Goal: Connect with others: Connect with others

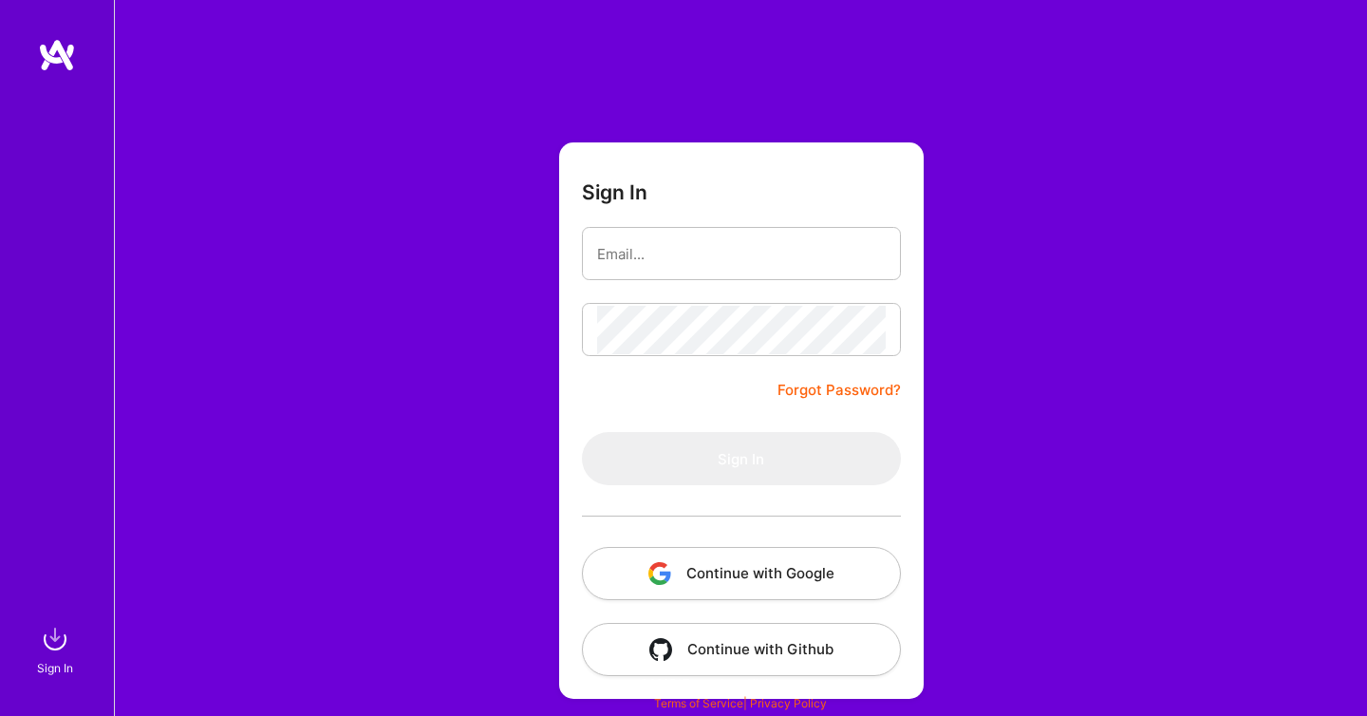
click at [823, 560] on button "Continue with Google" at bounding box center [741, 573] width 319 height 53
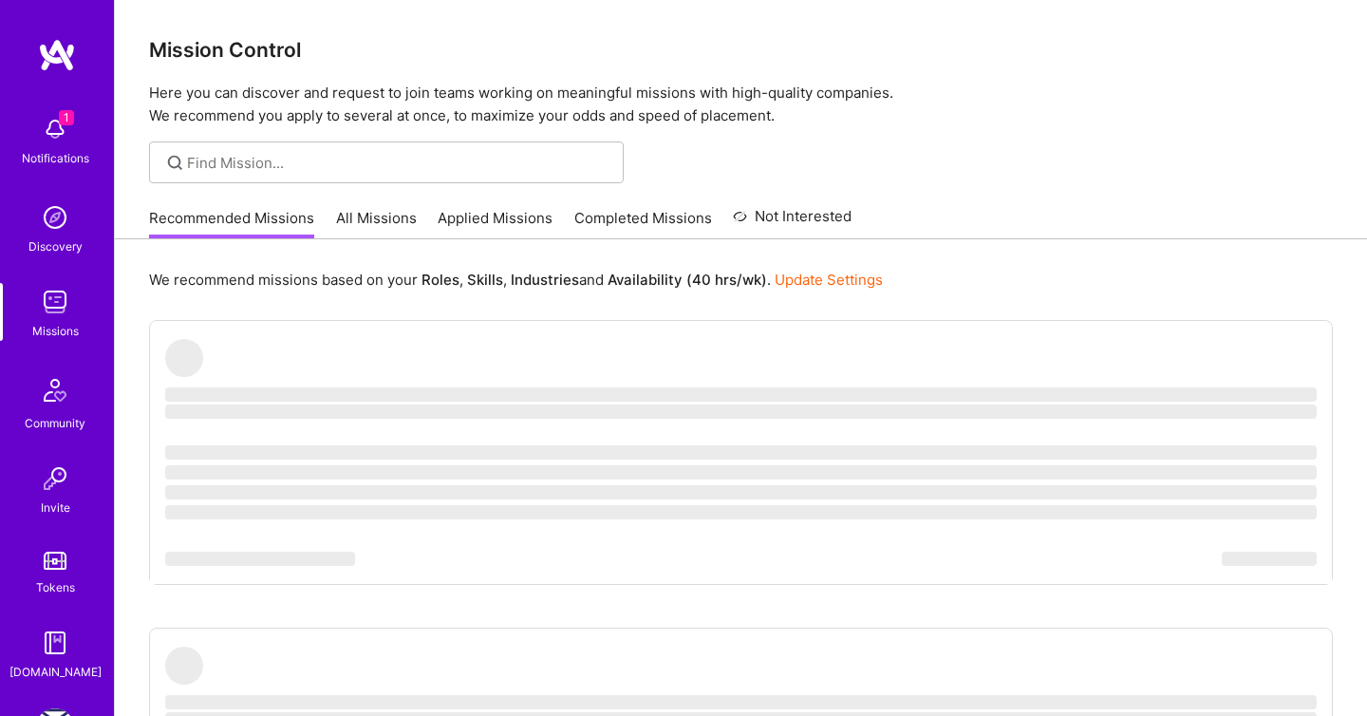
click at [66, 139] on img at bounding box center [55, 129] width 38 height 38
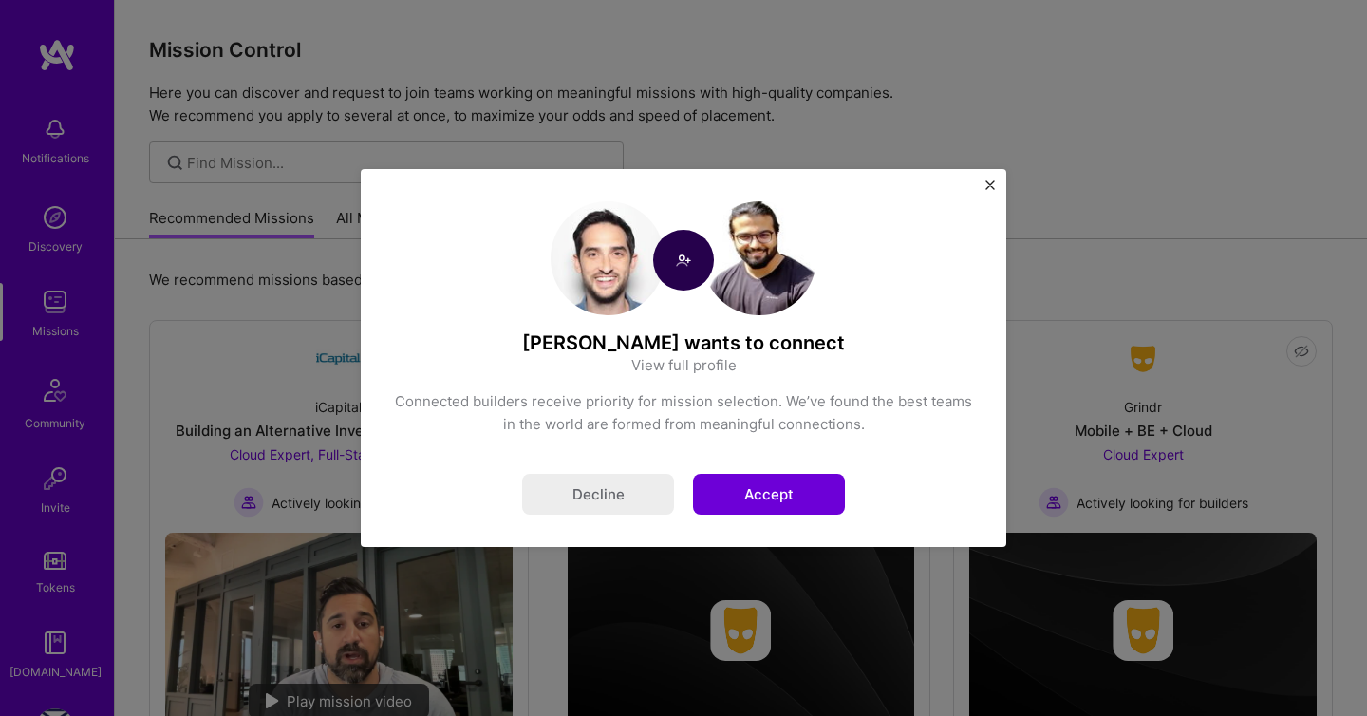
click at [791, 500] on button "Accept" at bounding box center [769, 494] width 152 height 41
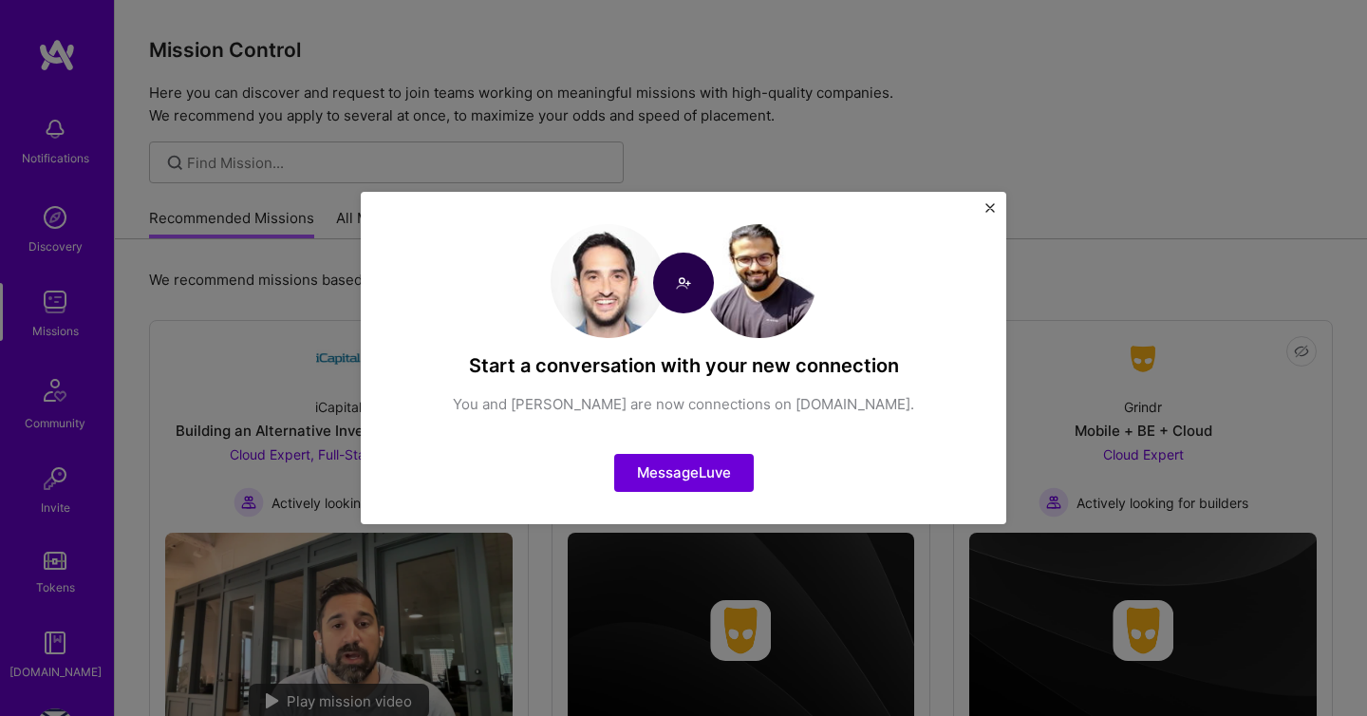
click at [352, 254] on div "Start a conversation with your new connection You and Luve Singh are now connec…" at bounding box center [683, 358] width 1367 height 716
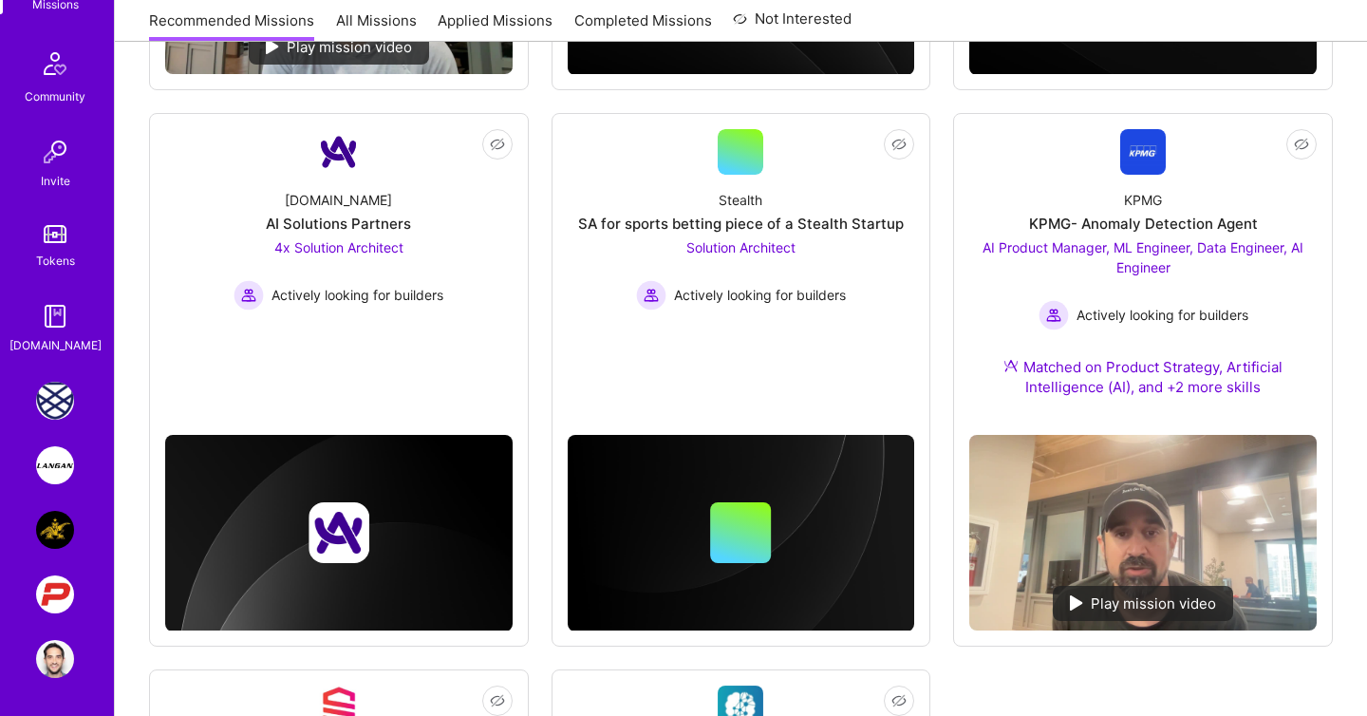
scroll to position [658, 0]
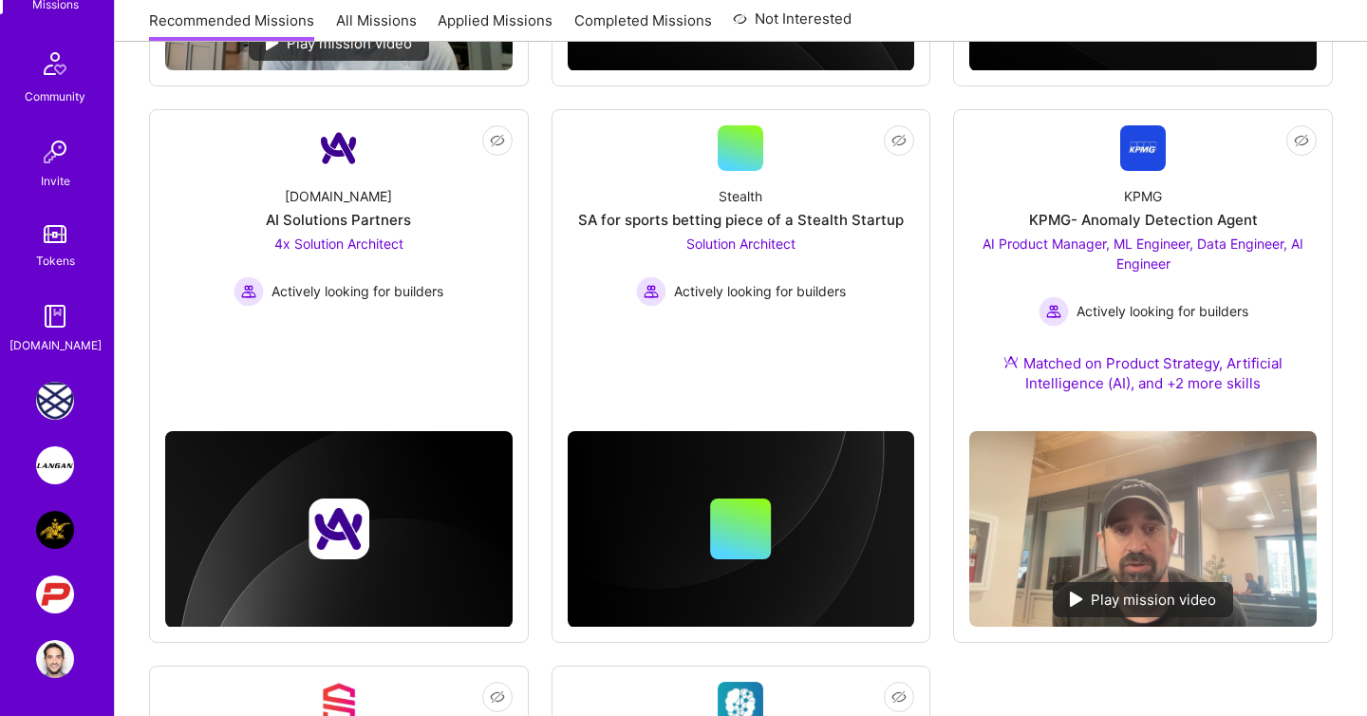
click at [66, 463] on img at bounding box center [55, 465] width 38 height 38
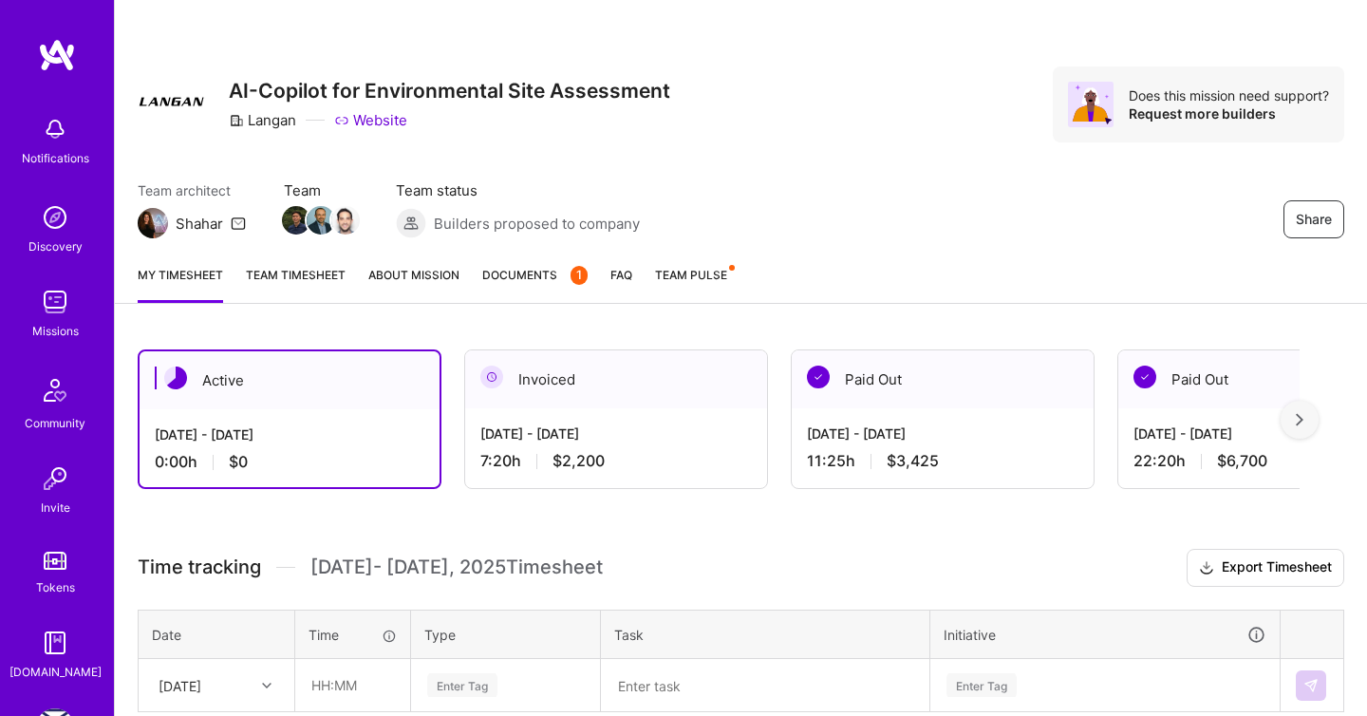
click at [625, 436] on div "Aug 1 - Aug 15, 2025" at bounding box center [616, 433] width 272 height 20
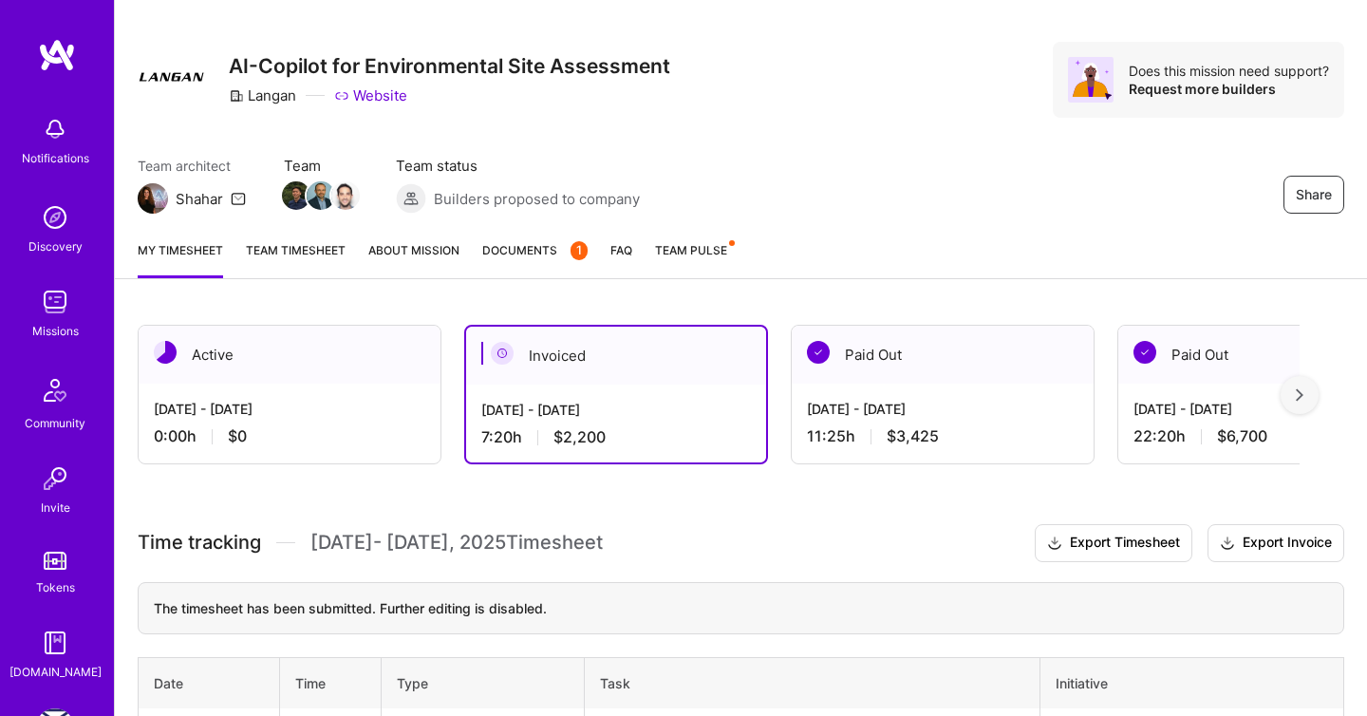
scroll to position [27, 0]
click at [170, 75] on img at bounding box center [172, 74] width 68 height 68
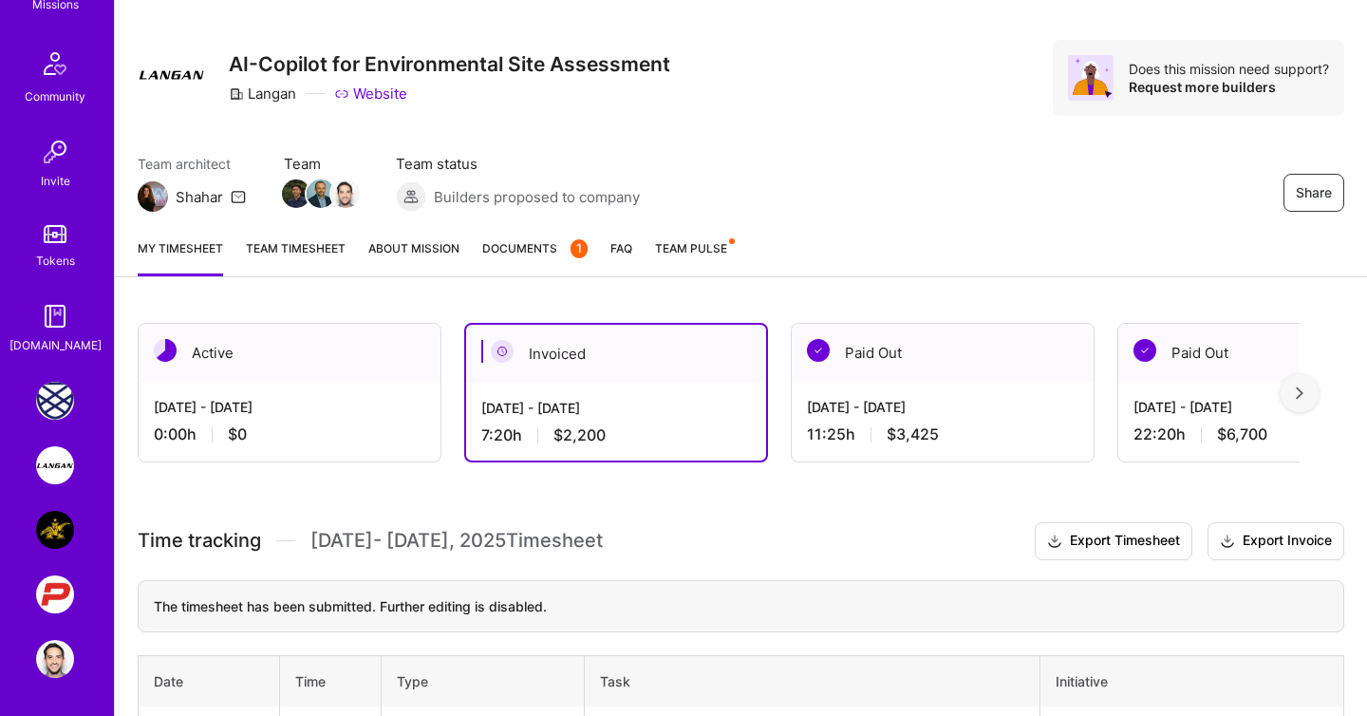
click at [56, 461] on img at bounding box center [55, 465] width 38 height 38
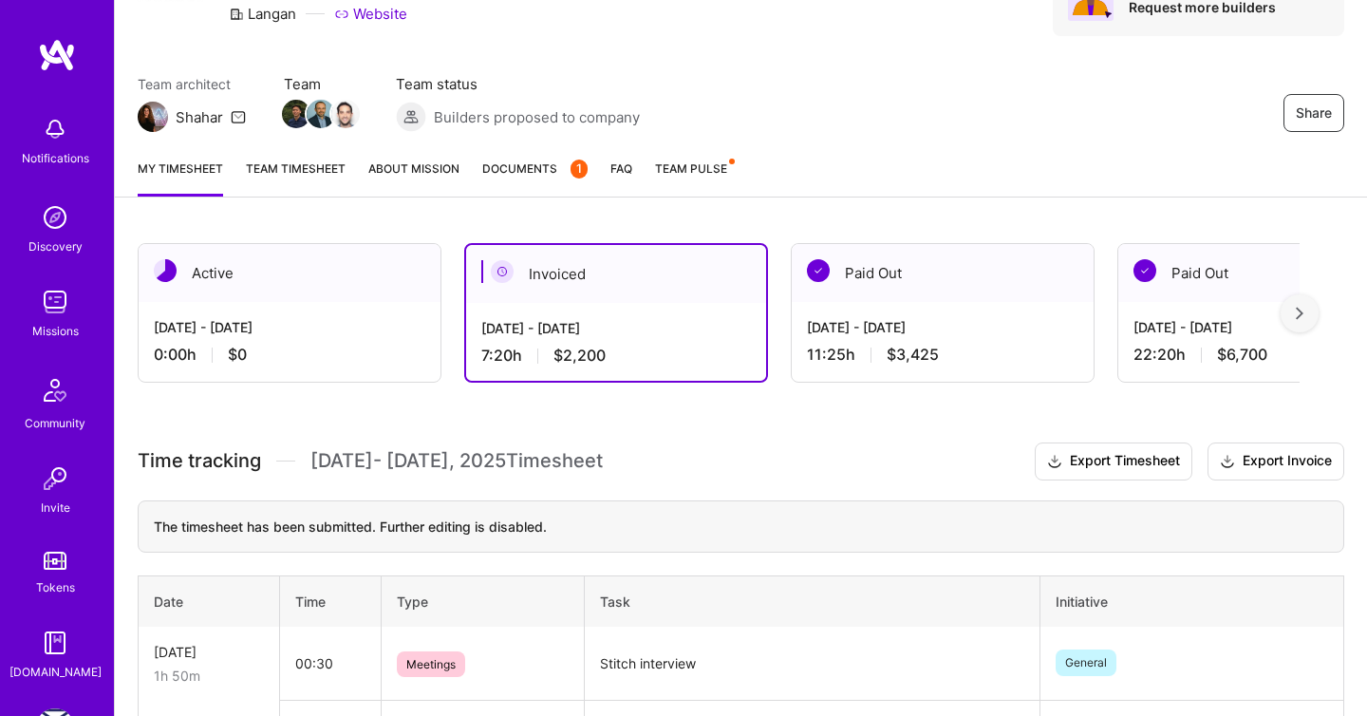
scroll to position [105, 0]
click at [392, 160] on link "About Mission" at bounding box center [413, 179] width 91 height 38
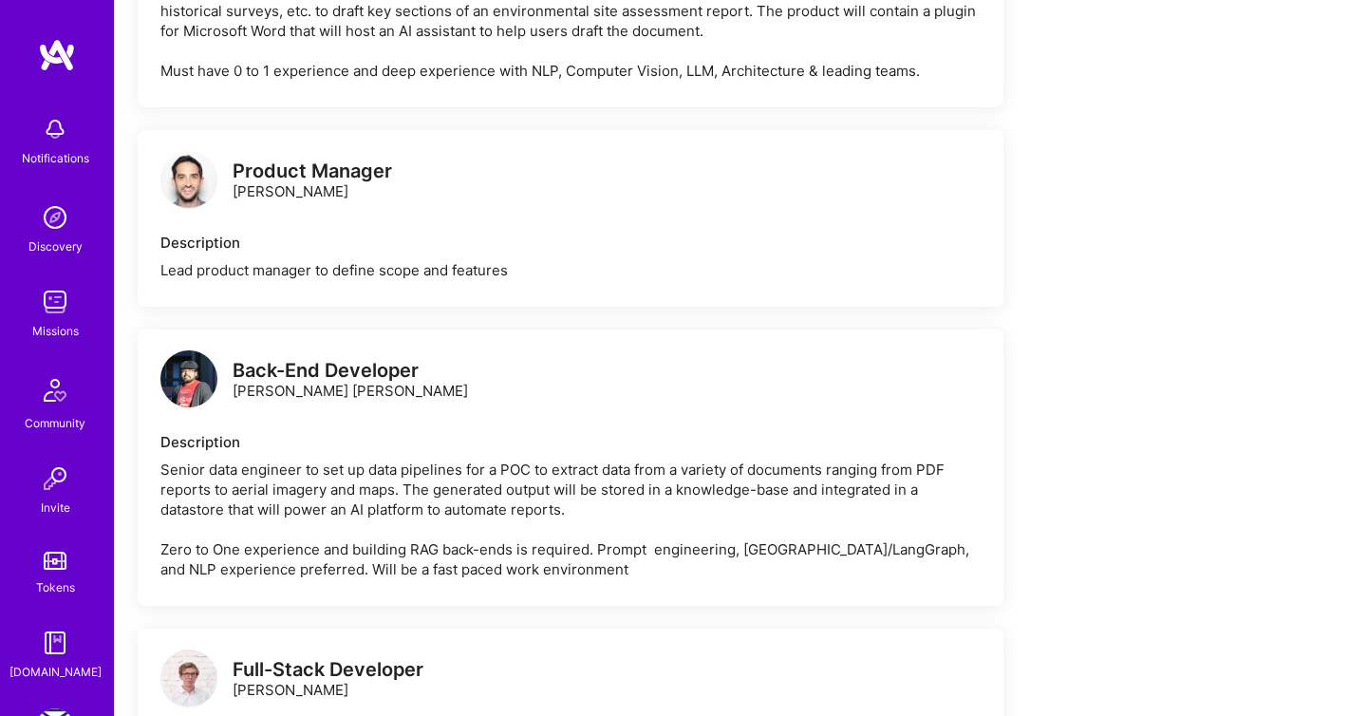
scroll to position [1039, 0]
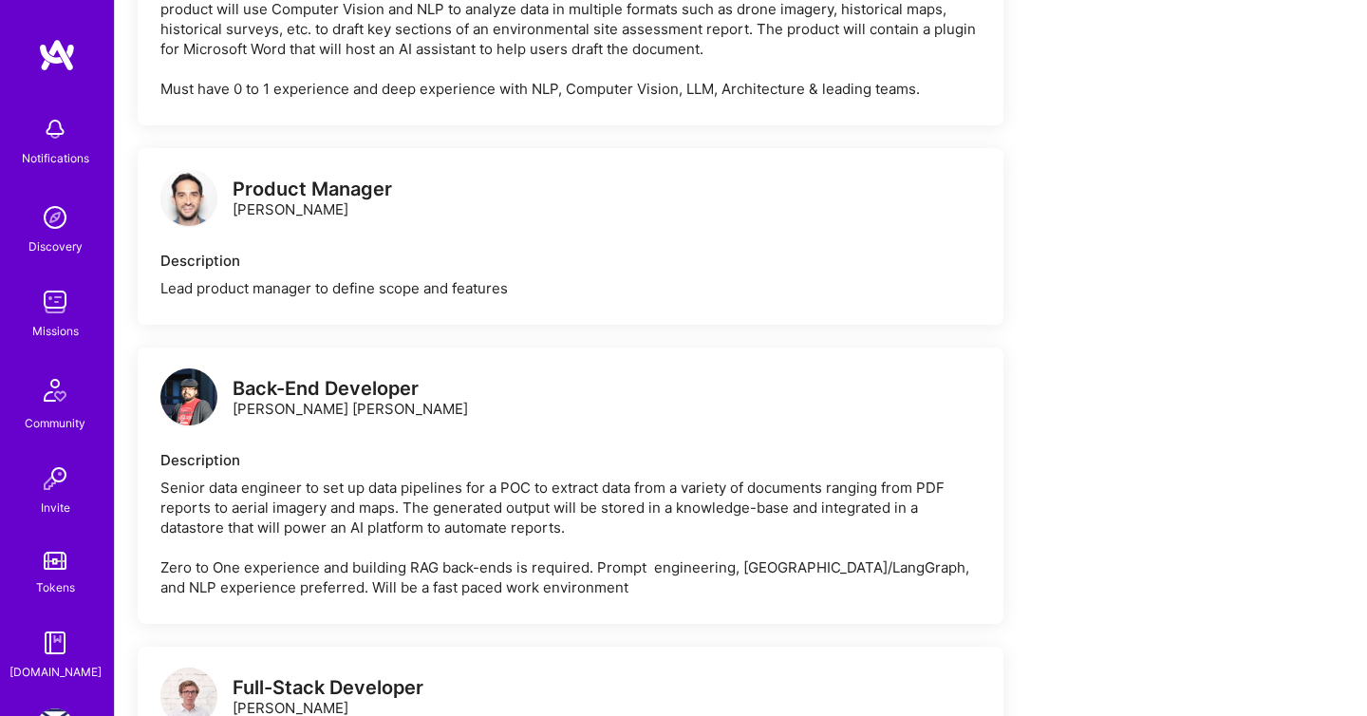
click at [202, 411] on img at bounding box center [188, 396] width 57 height 57
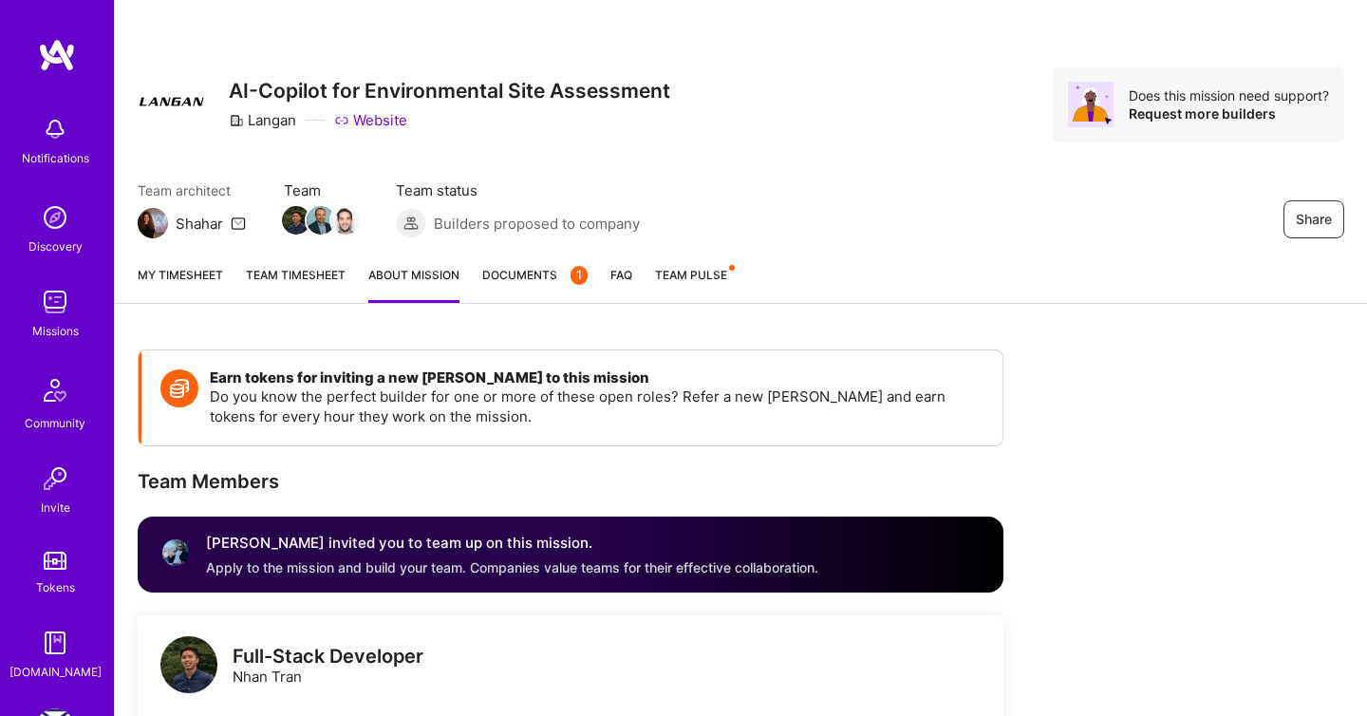
scroll to position [1039, 0]
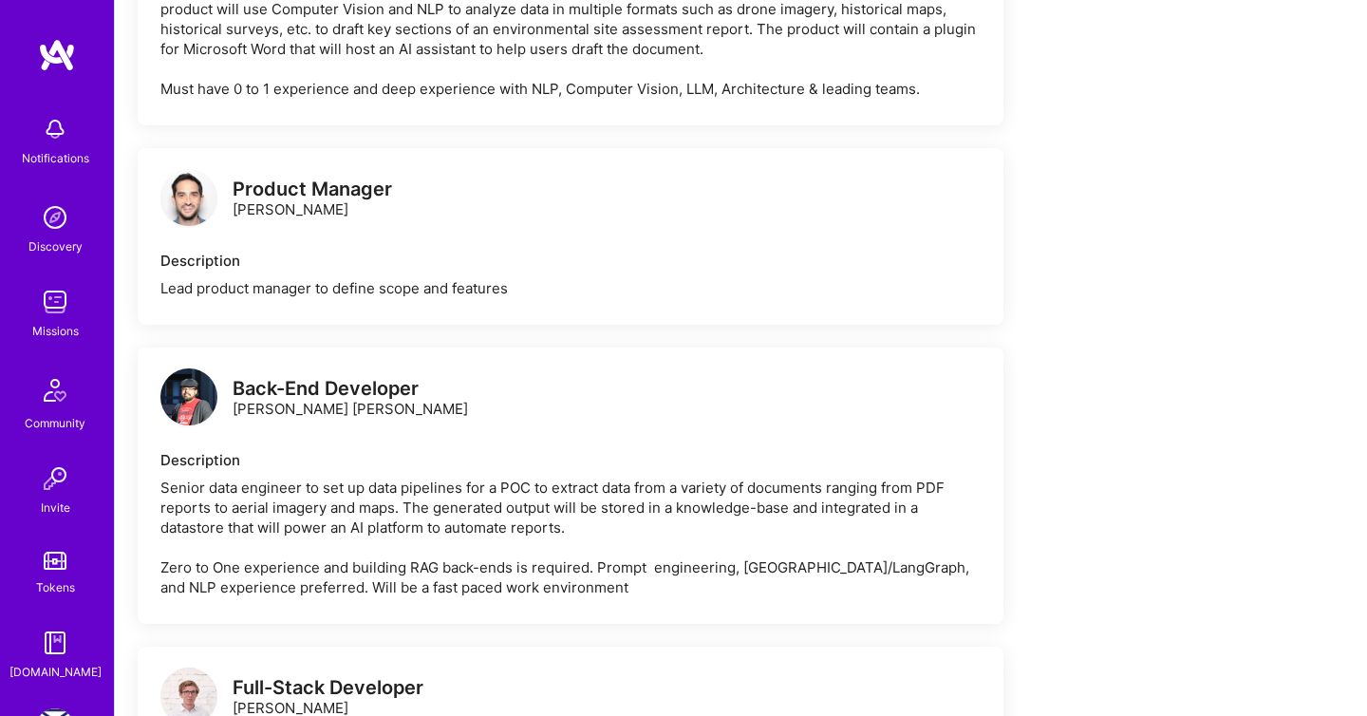
click at [398, 399] on div "Back-End Developer" at bounding box center [350, 389] width 235 height 20
copy div "Back-End Developer"
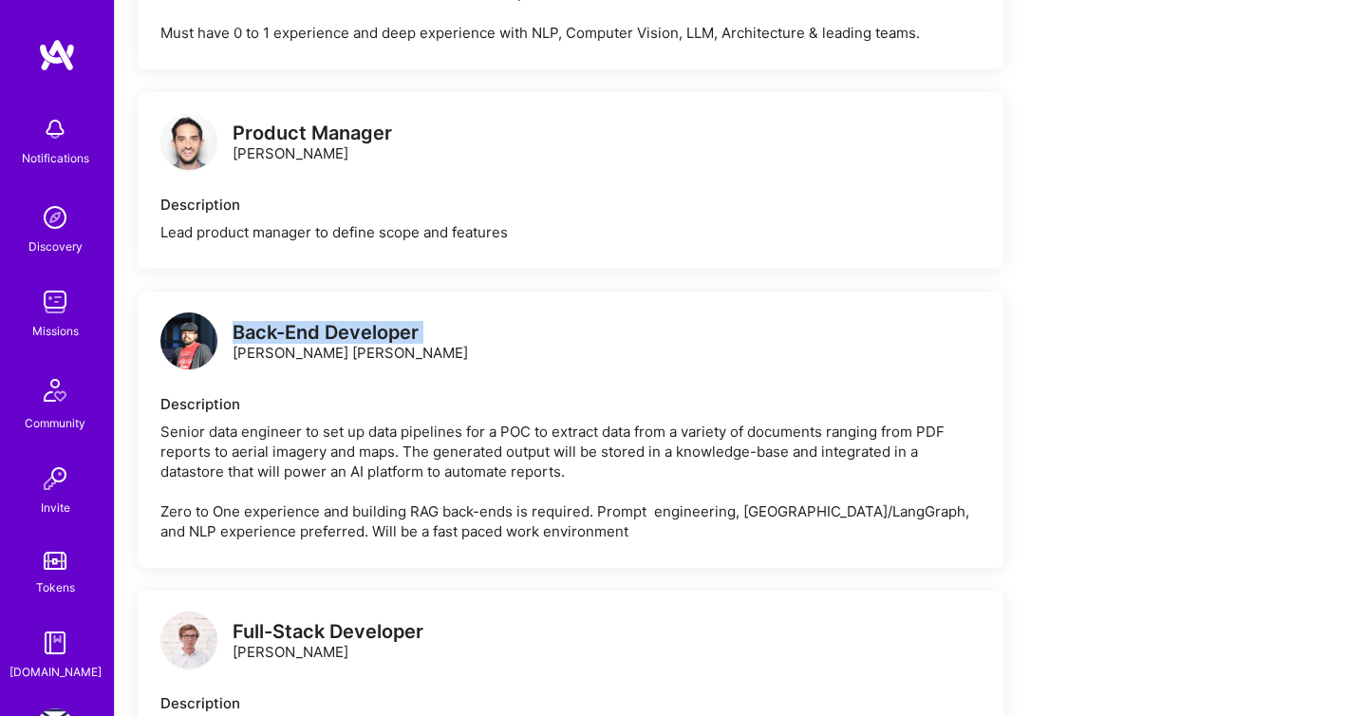
scroll to position [1103, 0]
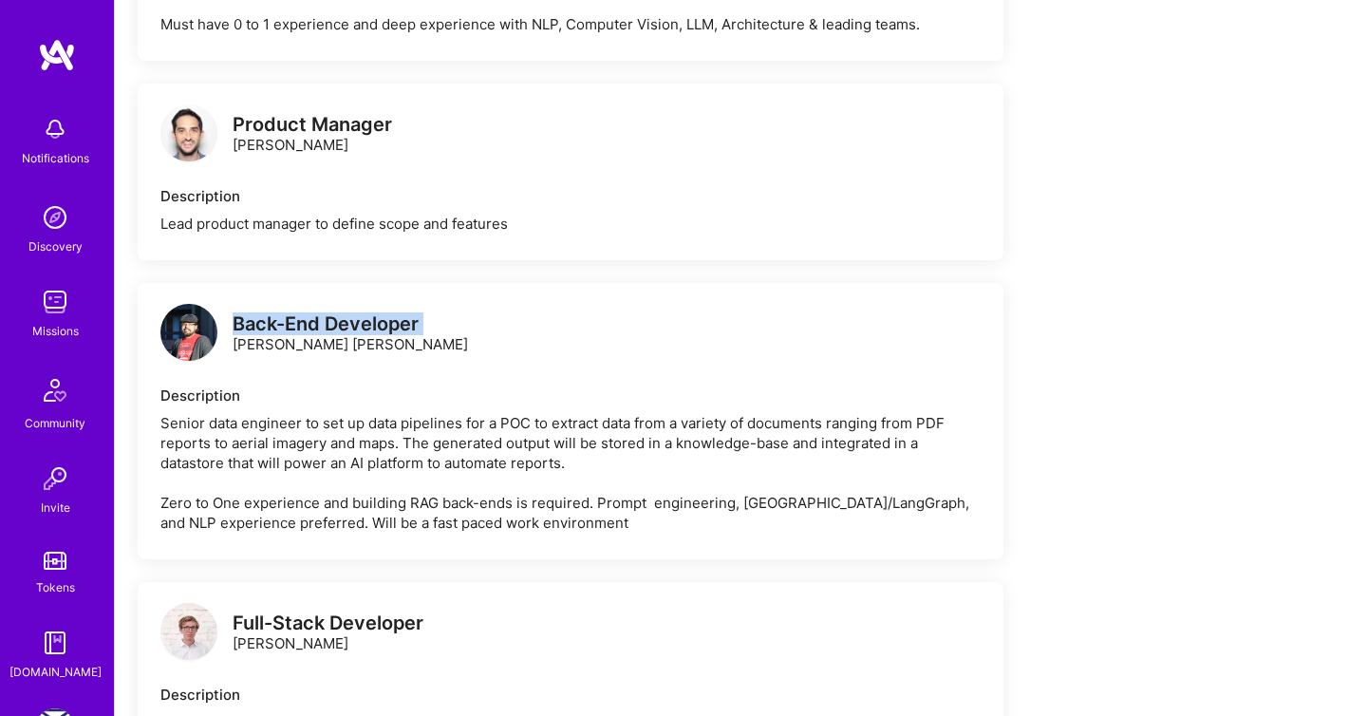
click at [331, 334] on div "Back-End Developer" at bounding box center [350, 324] width 235 height 20
click at [209, 343] on img at bounding box center [188, 332] width 57 height 57
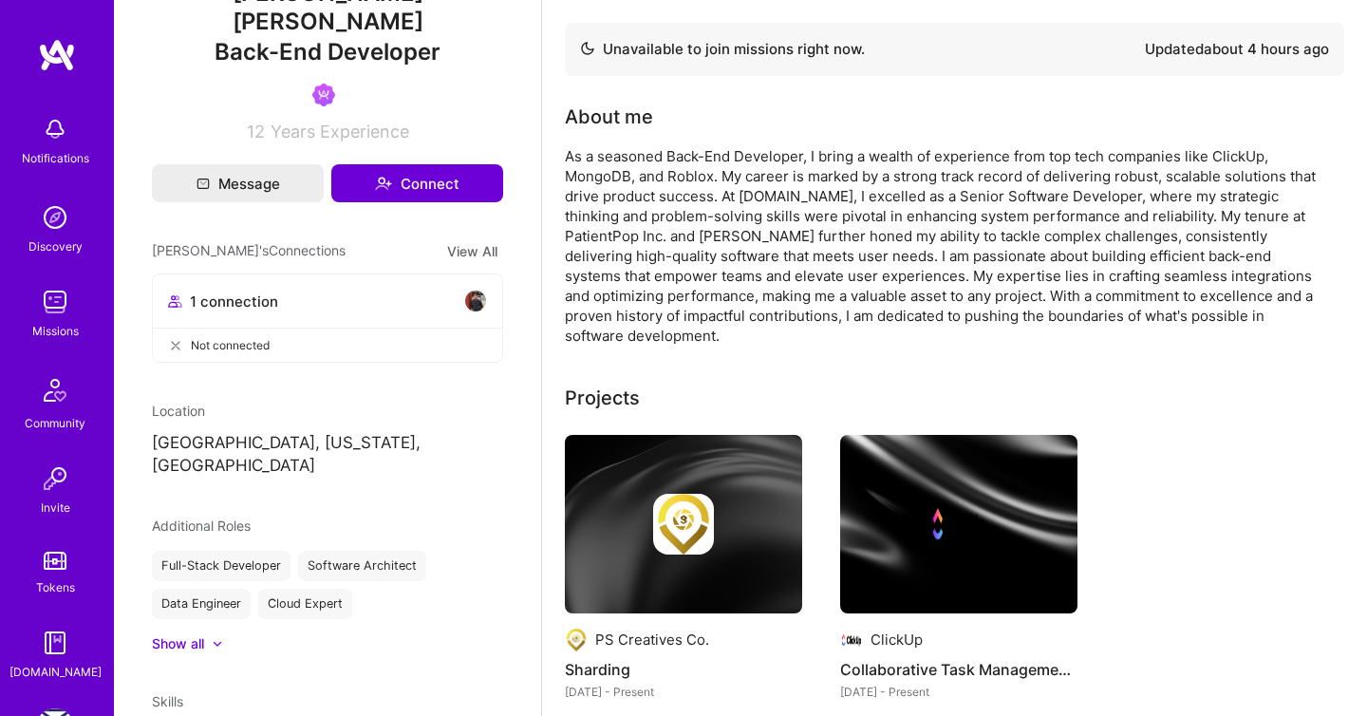
scroll to position [246, 0]
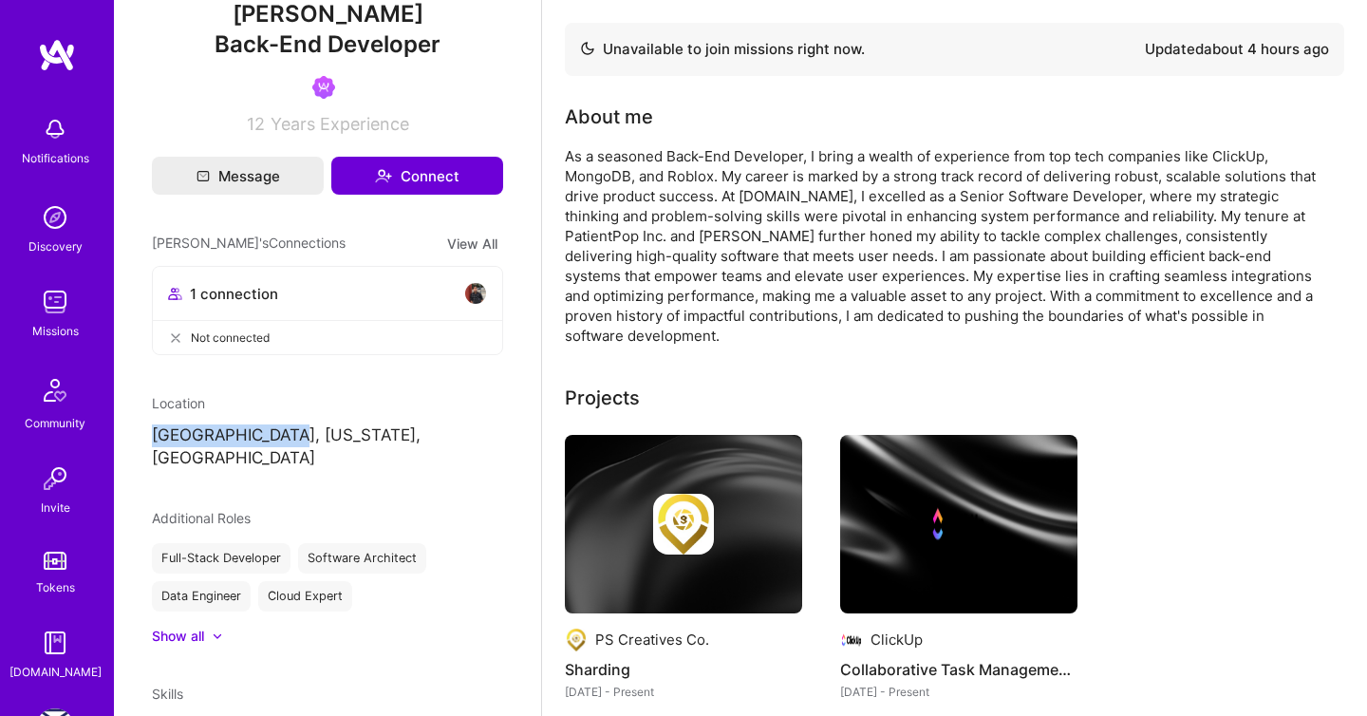
drag, startPoint x: 151, startPoint y: 430, endPoint x: 277, endPoint y: 434, distance: 126.3
click at [277, 434] on p "Middleton, Idaho, United States" at bounding box center [327, 447] width 351 height 46
click at [268, 434] on p "Middleton, Idaho, United States" at bounding box center [327, 447] width 351 height 46
copy p "Idaho"
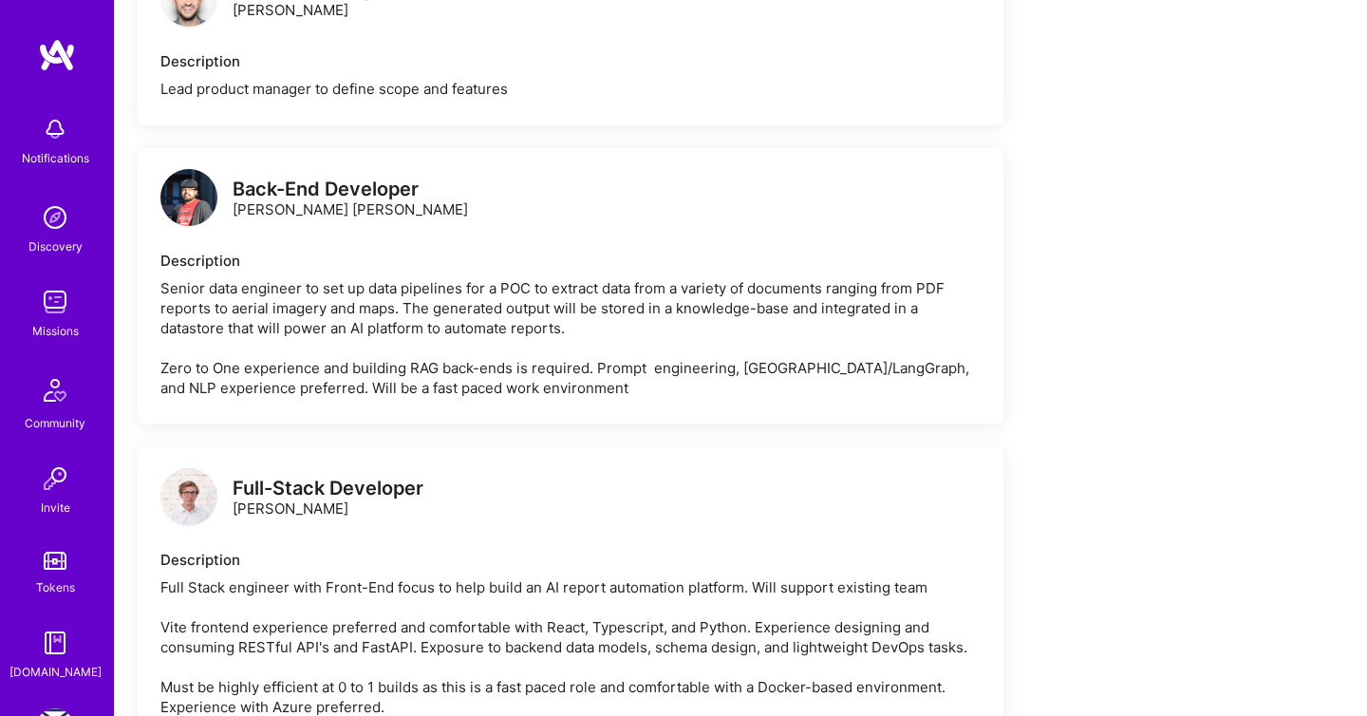
scroll to position [1281, 0]
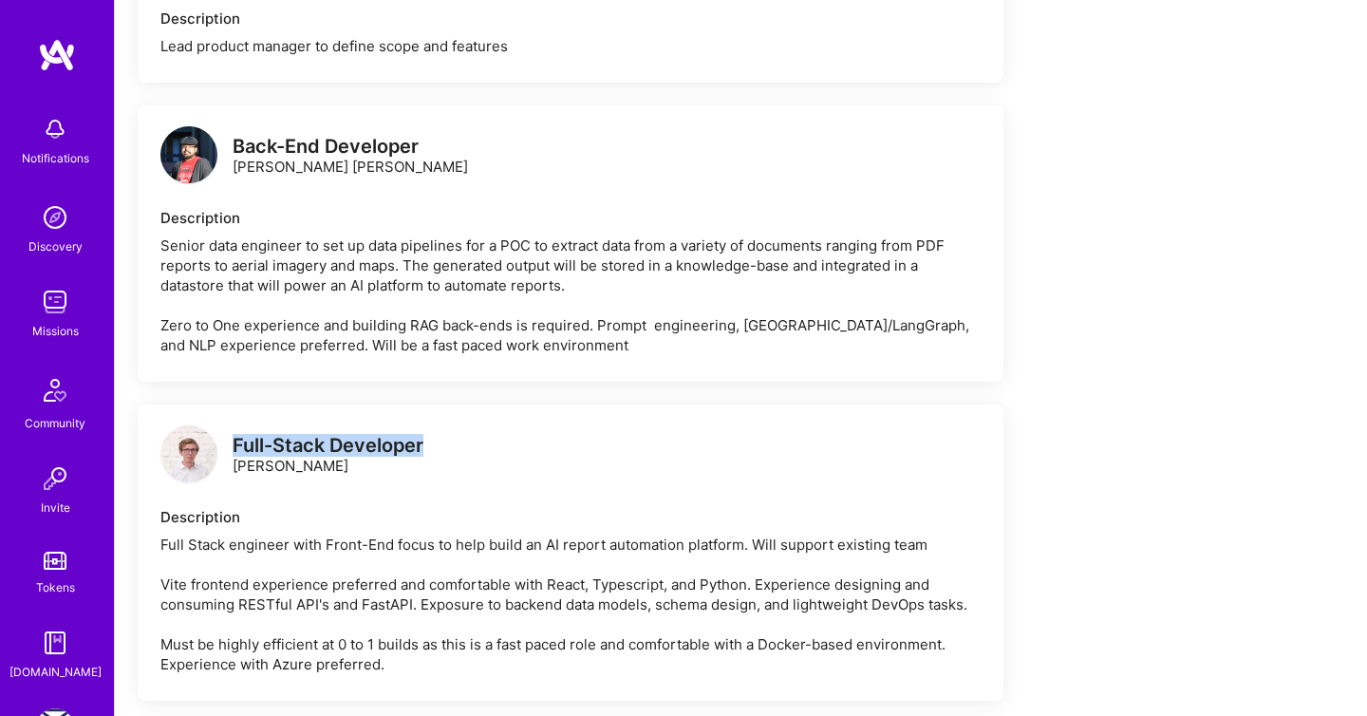
drag, startPoint x: 443, startPoint y: 465, endPoint x: 236, endPoint y: 459, distance: 207.1
click at [236, 459] on div "Full-Stack Developer Patryk Pawłowski" at bounding box center [570, 455] width 820 height 57
copy div "Full-Stack Developer"
click at [191, 472] on img at bounding box center [188, 453] width 57 height 57
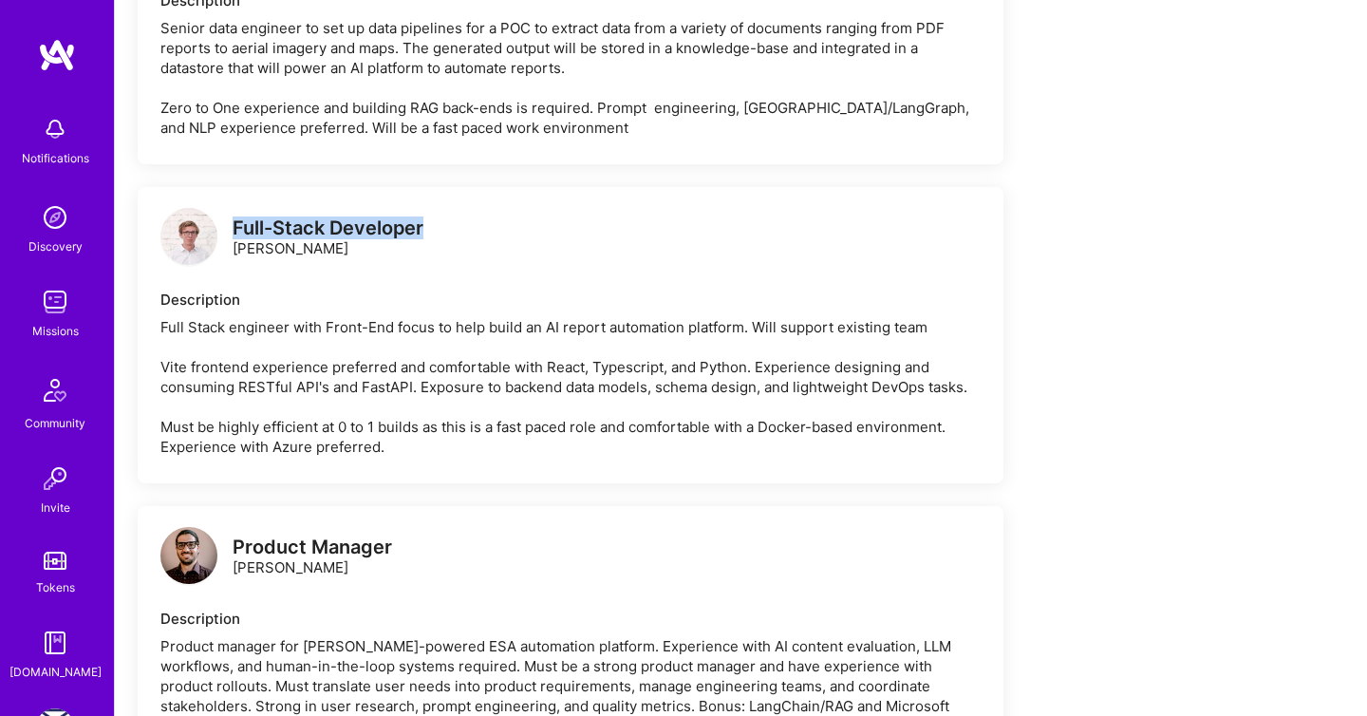
click at [198, 584] on img at bounding box center [188, 555] width 57 height 57
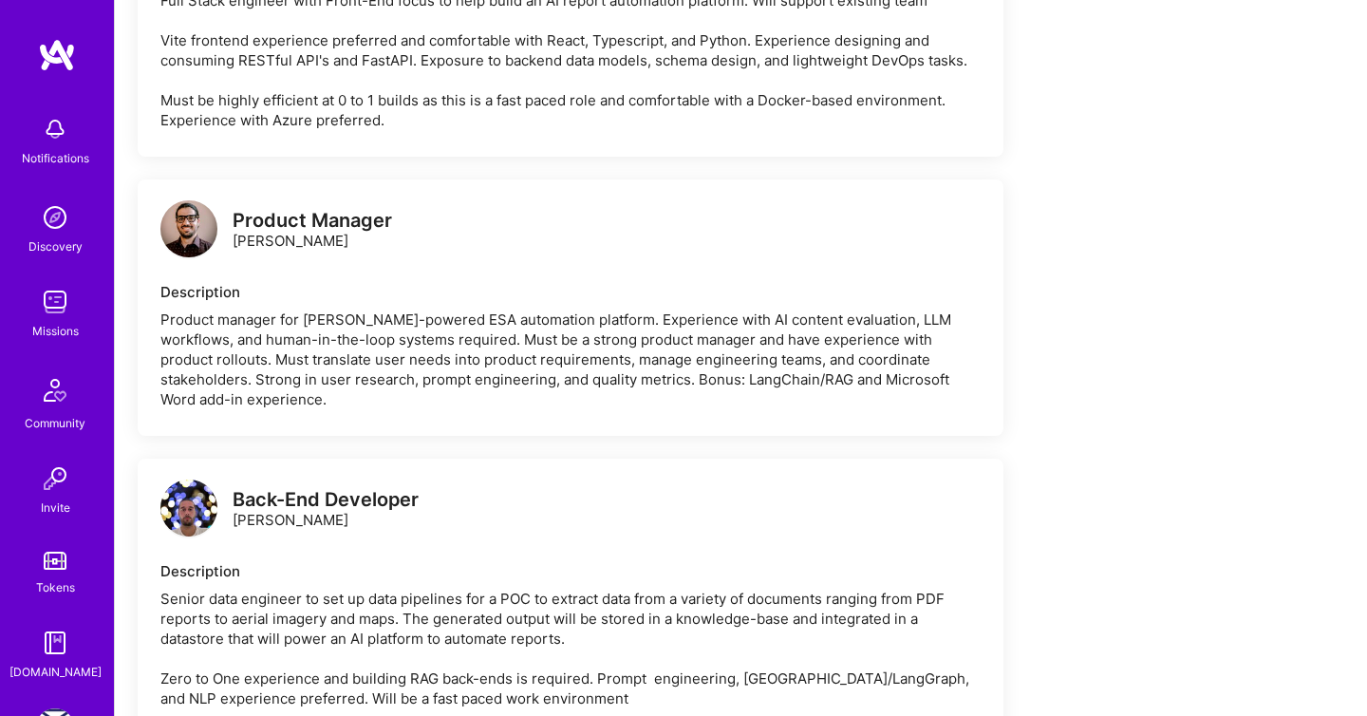
click at [179, 536] on img at bounding box center [188, 507] width 57 height 57
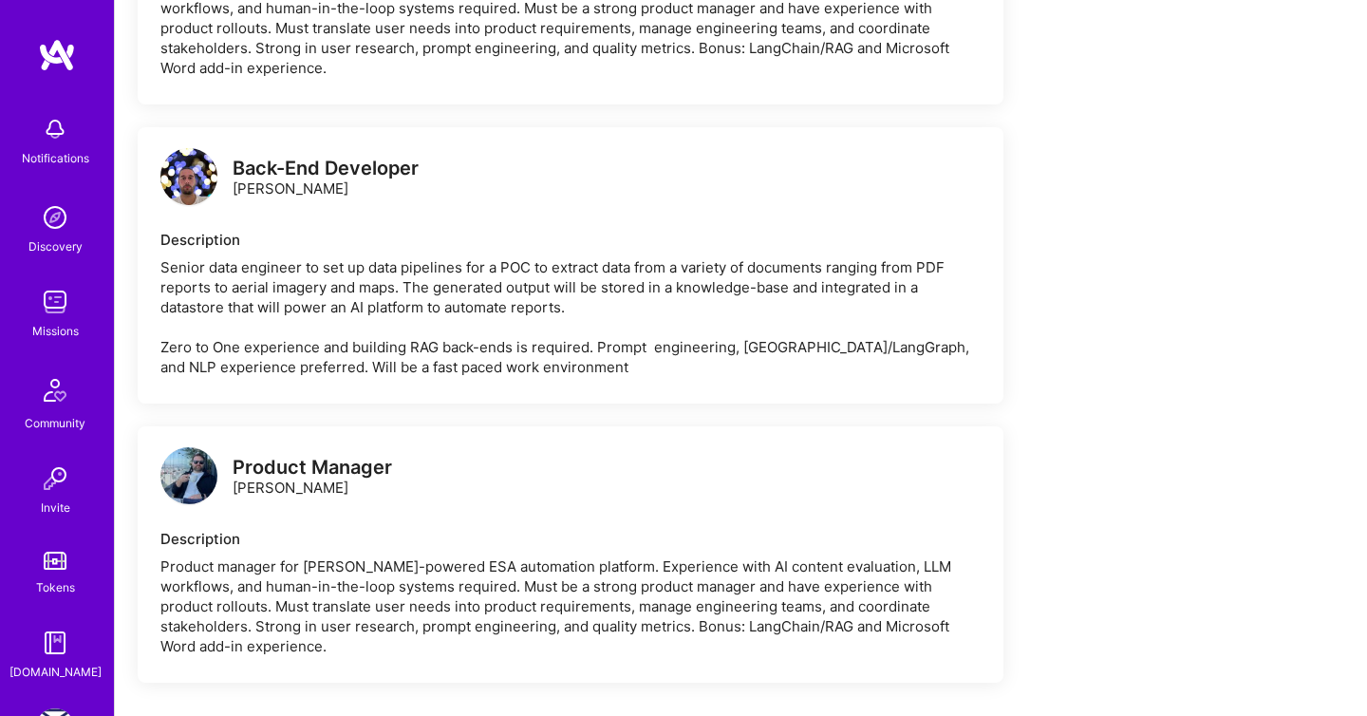
click at [174, 494] on img at bounding box center [188, 475] width 57 height 57
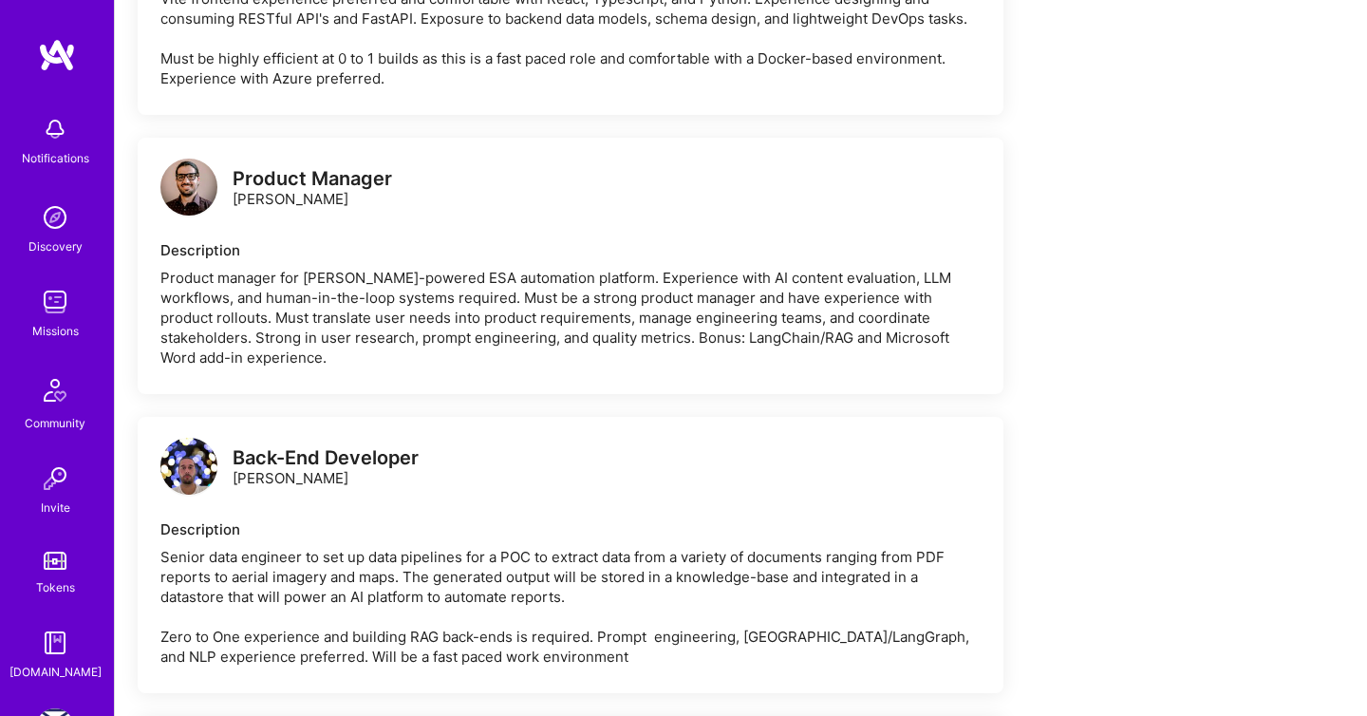
scroll to position [1882, 0]
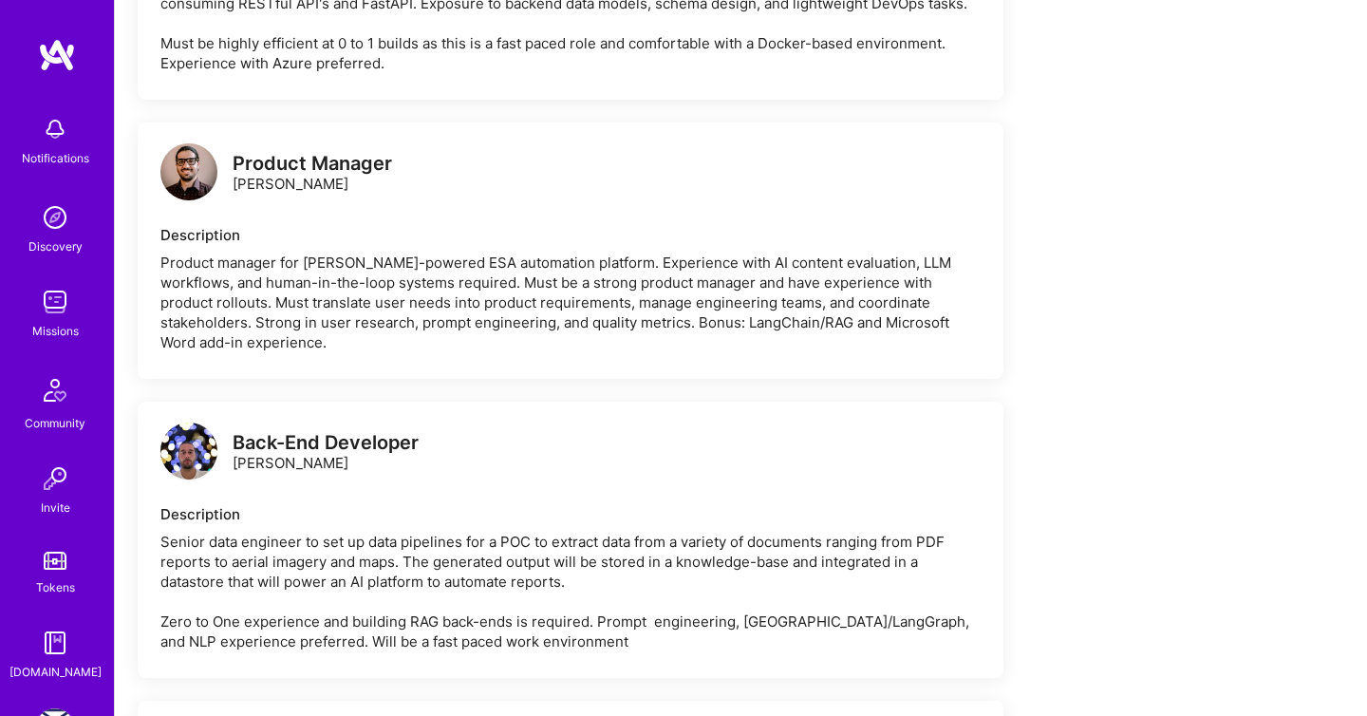
click at [320, 453] on div "Back-End Developer" at bounding box center [326, 443] width 186 height 20
copy div "Back-End Developer"
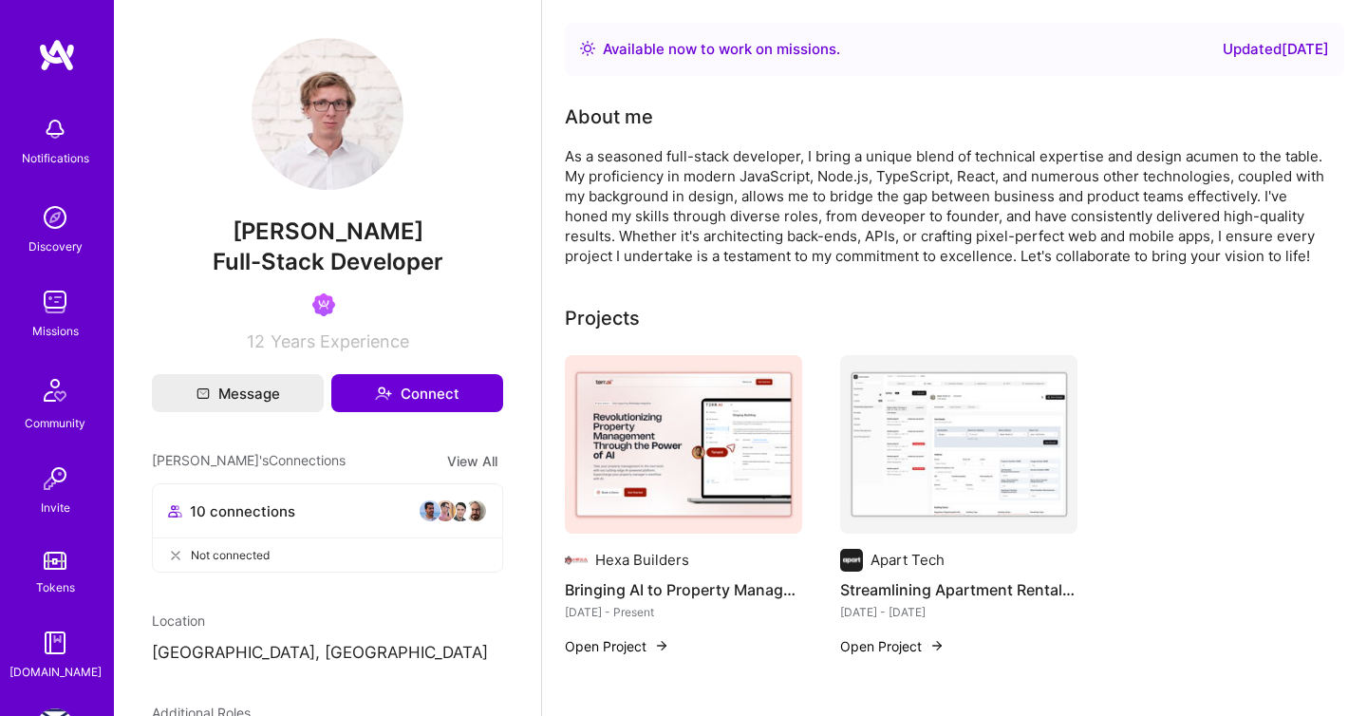
click at [272, 646] on p "Gdynia, Poland" at bounding box center [327, 653] width 351 height 23
click at [249, 655] on p "Gdynia, Poland" at bounding box center [327, 653] width 351 height 23
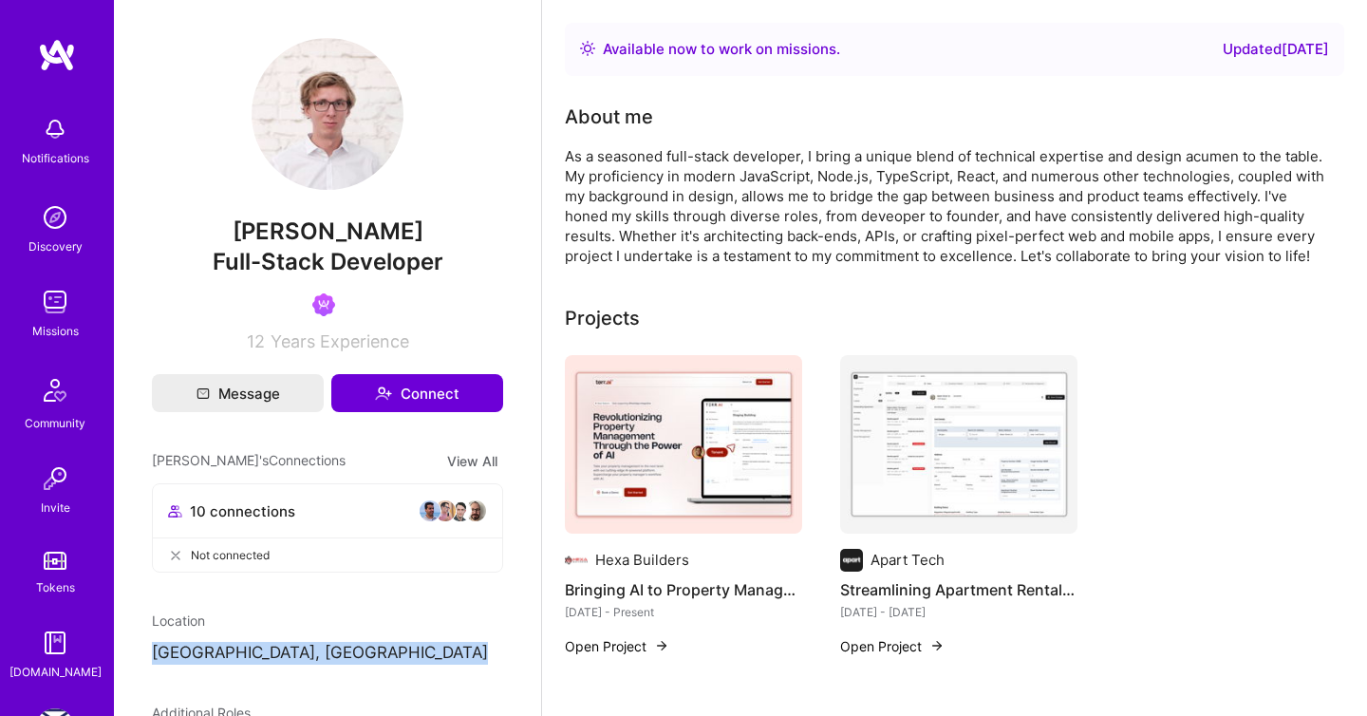
click at [249, 655] on p "Gdynia, Poland" at bounding box center [327, 653] width 351 height 23
copy p "Gdynia, Poland"
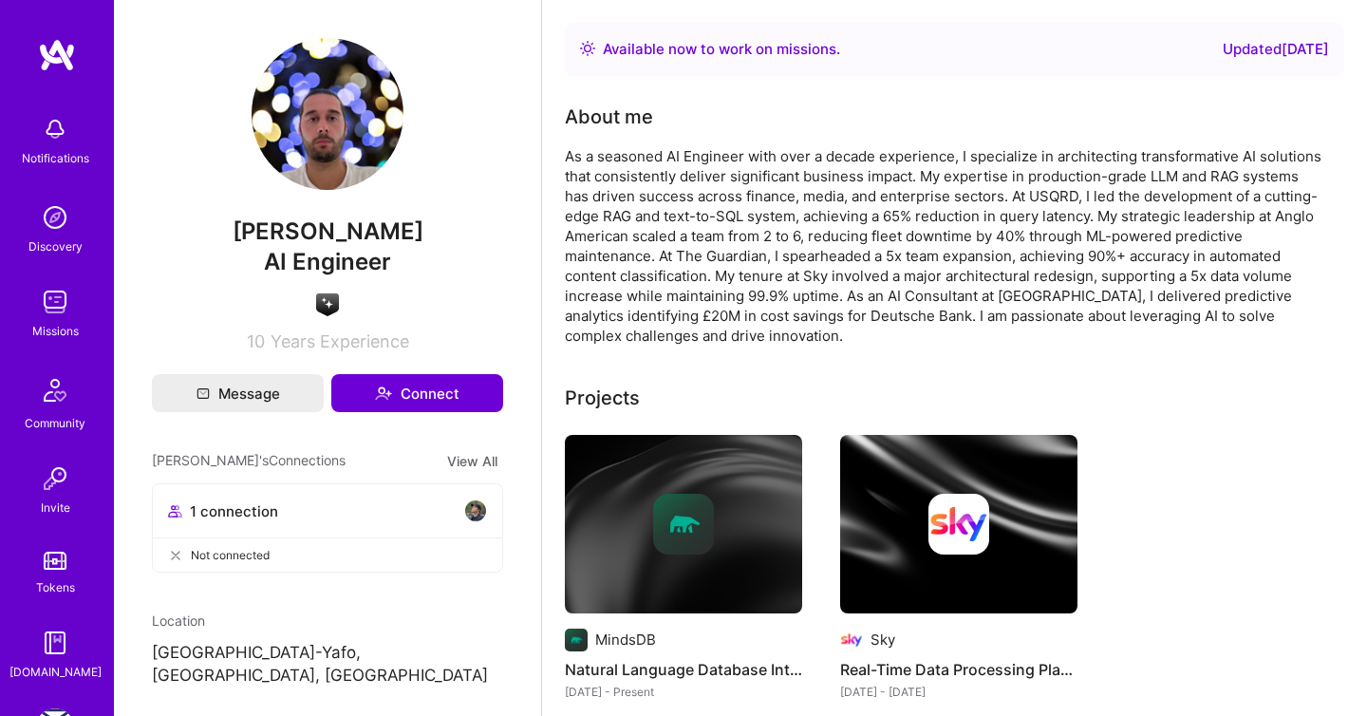
click at [394, 648] on p "[GEOGRAPHIC_DATA]-Yafo, [GEOGRAPHIC_DATA], [GEOGRAPHIC_DATA]" at bounding box center [327, 665] width 351 height 46
copy p "Israel"
